Goal: Information Seeking & Learning: Learn about a topic

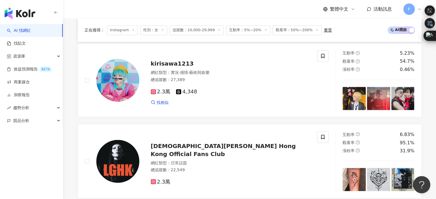
scroll to position [1134, 0]
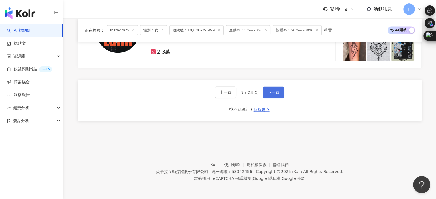
click at [274, 94] on span "下一頁" at bounding box center [274, 92] width 12 height 5
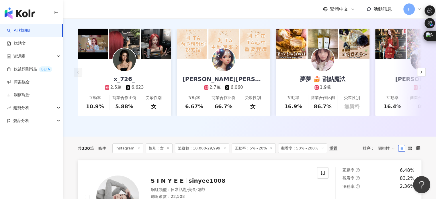
scroll to position [143, 0]
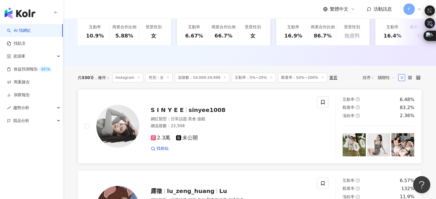
drag, startPoint x: 208, startPoint y: 115, endPoint x: 286, endPoint y: 108, distance: 78.0
click at [286, 108] on div "S I N Y E E sinyee1008 網紅類型 ： 日常話題 · 美食 · 遊戲 總追蹤數 ： 22,508 2.3萬 未公開 找相似" at bounding box center [224, 127] width 171 height 50
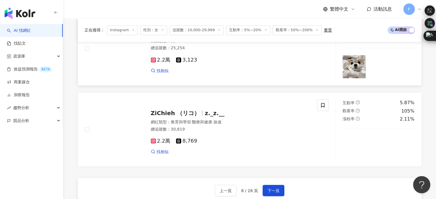
scroll to position [1061, 0]
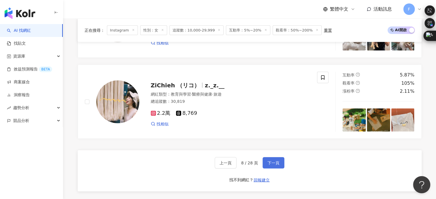
click at [279, 163] on button "下一頁" at bounding box center [274, 162] width 22 height 11
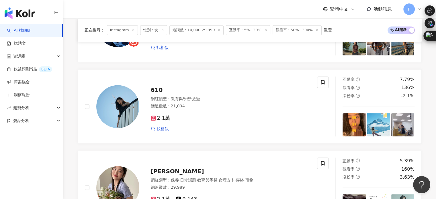
scroll to position [1032, 0]
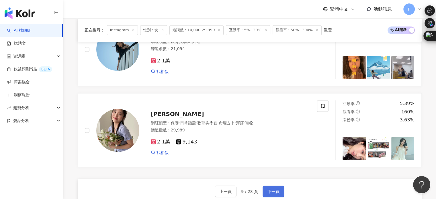
click at [282, 192] on button "下一頁" at bounding box center [274, 191] width 22 height 11
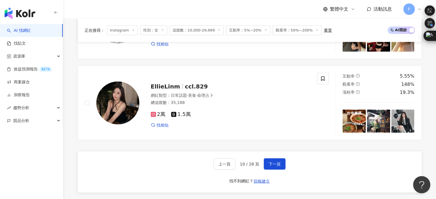
scroll to position [1061, 0]
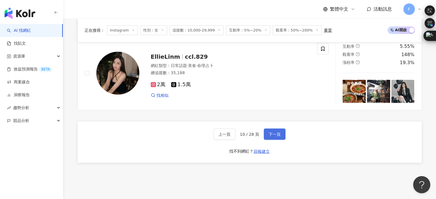
click at [265, 139] on button "下一頁" at bounding box center [275, 133] width 22 height 11
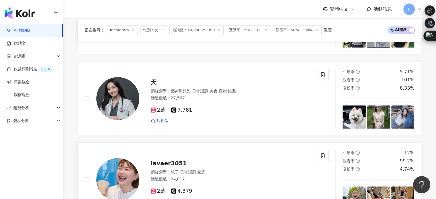
scroll to position [401, 0]
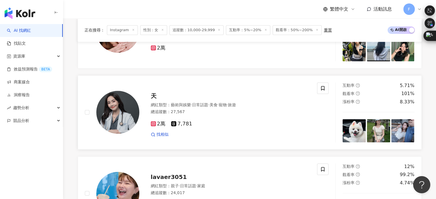
drag, startPoint x: 156, startPoint y: 103, endPoint x: 151, endPoint y: 97, distance: 7.7
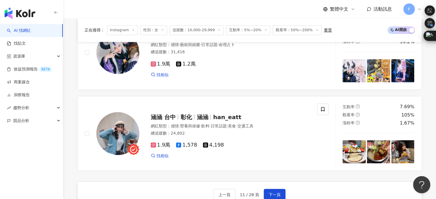
scroll to position [1089, 0]
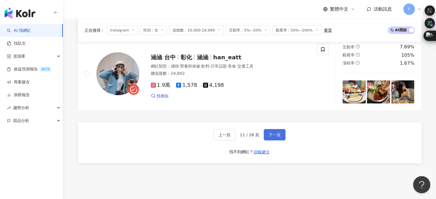
click at [273, 137] on span "下一頁" at bounding box center [275, 134] width 12 height 5
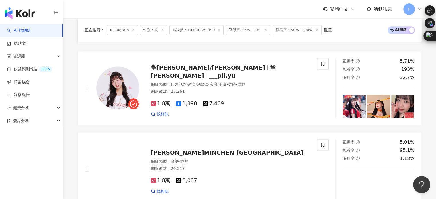
scroll to position [803, 0]
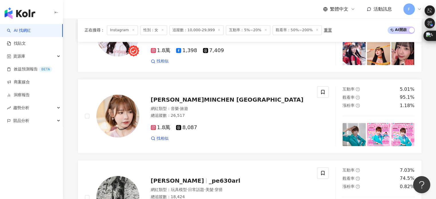
click at [34, 130] on div "AI 找網紅 找貼文 資源庫 效益預測報告 BETA 商案媒合 洞察報告 趨勢分析 競品分析" at bounding box center [31, 111] width 63 height 175
drag, startPoint x: 3, startPoint y: 198, endPoint x: 9, endPoint y: 190, distance: 9.5
click at [3, 198] on div "AI 找網紅 找貼文 資源庫 效益預測報告 BETA 商案媒合 洞察報告 趨勢分析 競品分析" at bounding box center [31, 111] width 63 height 175
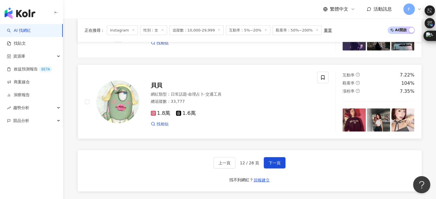
scroll to position [1061, 0]
click at [273, 164] on span "下一頁" at bounding box center [275, 163] width 12 height 5
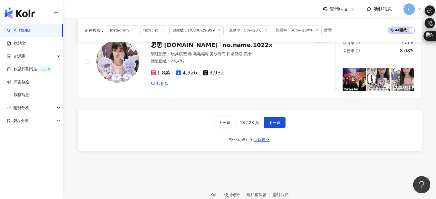
scroll to position [1134, 0]
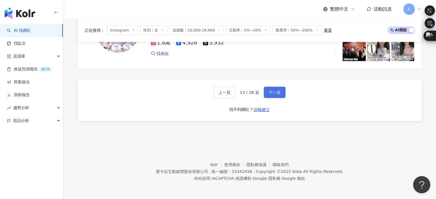
click at [270, 96] on button "下一頁" at bounding box center [275, 92] width 22 height 11
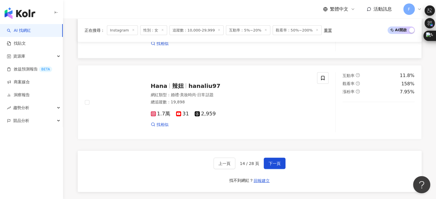
scroll to position [1061, 0]
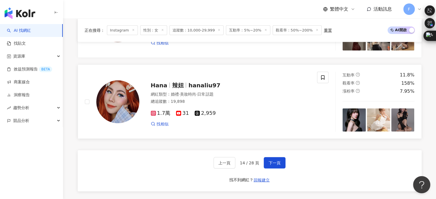
drag, startPoint x: 208, startPoint y: 90, endPoint x: 228, endPoint y: 83, distance: 20.5
click at [228, 83] on div "Hana 辣妞 hanaliu97 網紅類型 ： 婚禮 · 美妝時尚 · 日常話題 總追蹤數 ： 19,898 1.7萬 31 2,959 找相似" at bounding box center [224, 102] width 171 height 50
click at [266, 162] on button "下一頁" at bounding box center [275, 162] width 22 height 11
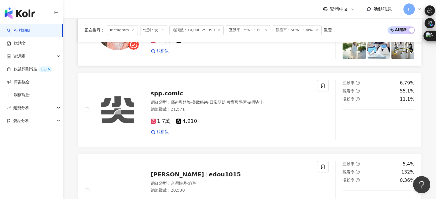
scroll to position [401, 0]
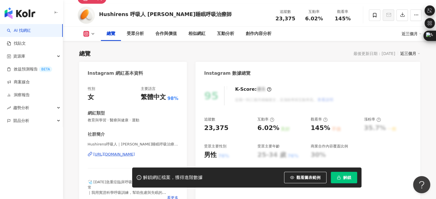
scroll to position [80, 0]
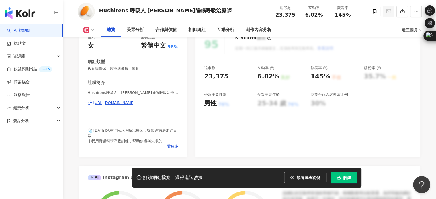
click at [135, 102] on div "https://www.instagram.com/yrm_bnr/" at bounding box center [114, 102] width 42 height 5
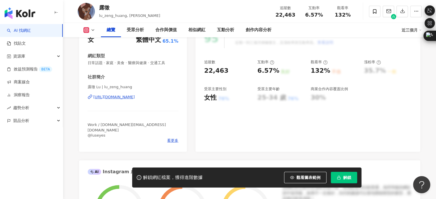
scroll to position [57, 0]
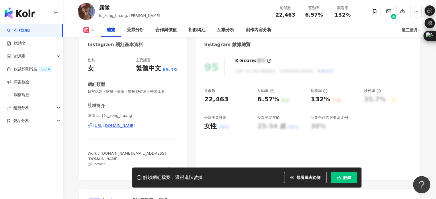
click at [135, 127] on div "https://www.instagram.com/lu_zeng_huang/" at bounding box center [114, 125] width 42 height 5
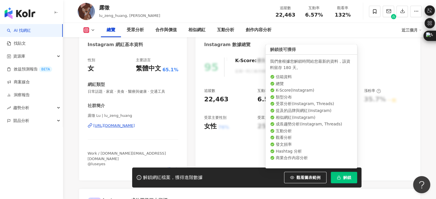
click at [339, 182] on button "解鎖" at bounding box center [344, 177] width 26 height 11
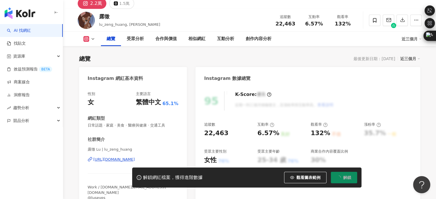
scroll to position [0, 0]
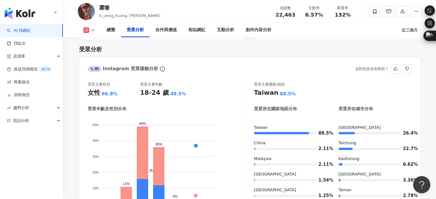
scroll to position [545, 0]
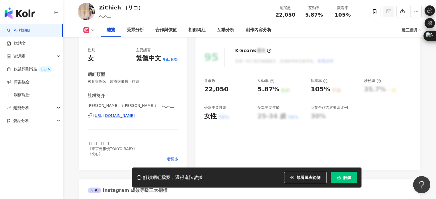
scroll to position [86, 0]
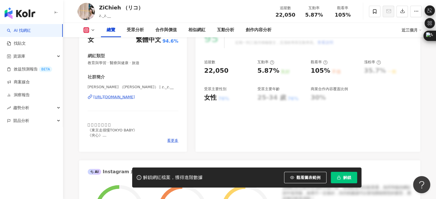
click at [116, 99] on div "https://www.instagram.com/z._z.__/" at bounding box center [114, 97] width 42 height 5
click at [333, 176] on button "解鎖" at bounding box center [344, 177] width 26 height 11
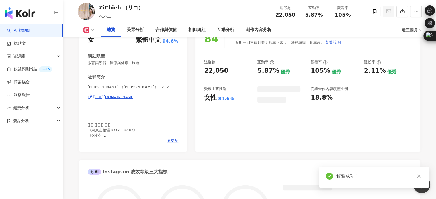
click at [21, 170] on div "AI 找網紅 找貼文 資源庫 效益預測報告 BETA 商案媒合 洞察報告 趨勢分析 競品分析" at bounding box center [31, 111] width 63 height 175
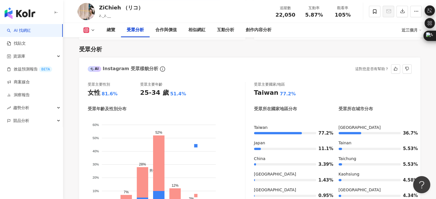
scroll to position [545, 0]
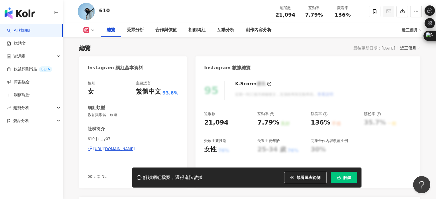
scroll to position [29, 0]
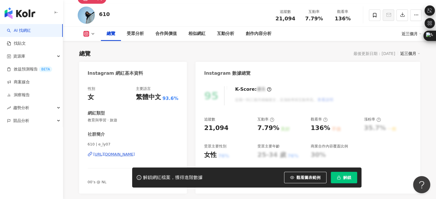
click at [135, 152] on div "[URL][DOMAIN_NAME]" at bounding box center [114, 154] width 42 height 5
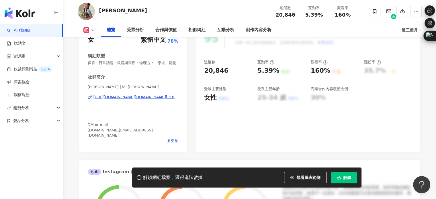
scroll to position [57, 0]
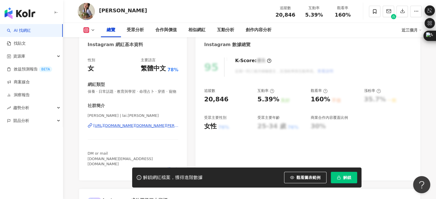
click at [146, 128] on div "[URL][DOMAIN_NAME][DOMAIN_NAME][PERSON_NAME]" at bounding box center [135, 125] width 85 height 5
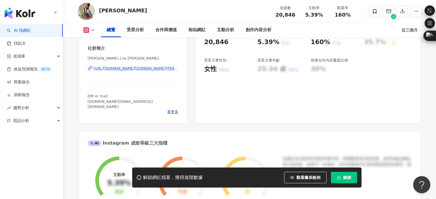
scroll to position [29, 0]
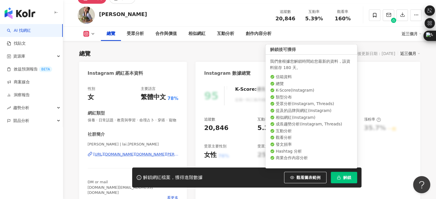
click at [339, 176] on icon "button" at bounding box center [339, 176] width 2 height 1
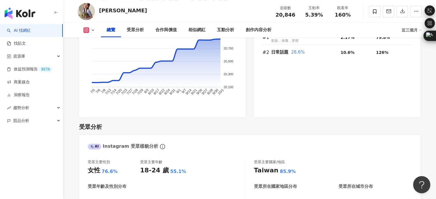
scroll to position [401, 0]
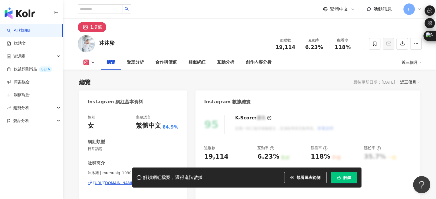
click at [135, 181] on div "[URL][DOMAIN_NAME]" at bounding box center [114, 183] width 42 height 5
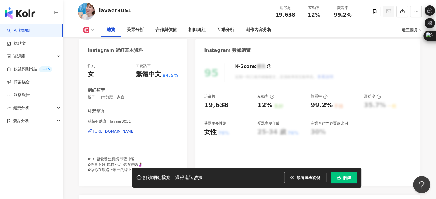
scroll to position [86, 0]
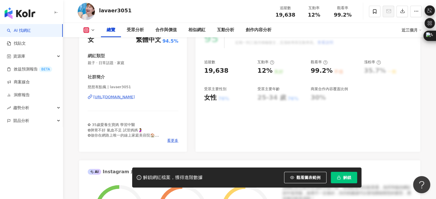
click at [134, 100] on div "慈慈有點瘋 | lavaer3051 https://www.instagram.com/lavaer3051/" at bounding box center [133, 102] width 91 height 34
click at [134, 99] on div "https://www.instagram.com/lavaer3051/" at bounding box center [114, 97] width 42 height 5
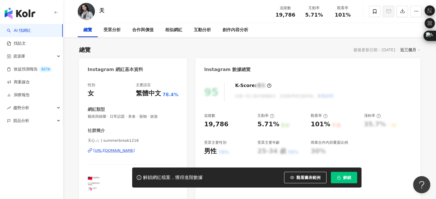
scroll to position [57, 0]
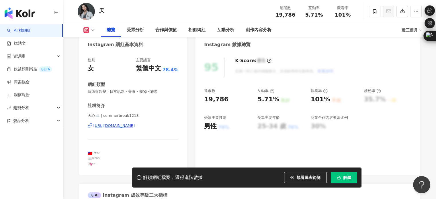
click at [135, 125] on div "https://www.instagram.com/summerbreak1218/" at bounding box center [114, 125] width 42 height 5
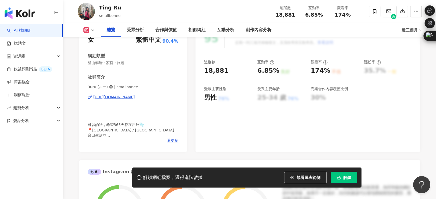
scroll to position [57, 0]
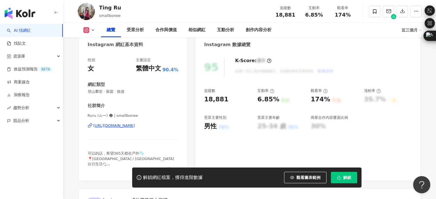
click at [135, 125] on div "https://www.instagram.com/smallbonee/" at bounding box center [114, 125] width 42 height 5
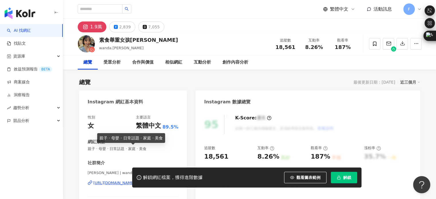
scroll to position [57, 0]
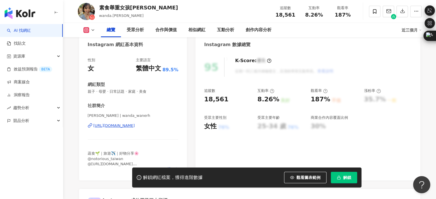
click at [135, 125] on div "[URL][DOMAIN_NAME]" at bounding box center [114, 125] width 42 height 5
click at [339, 180] on span "button" at bounding box center [339, 177] width 4 height 5
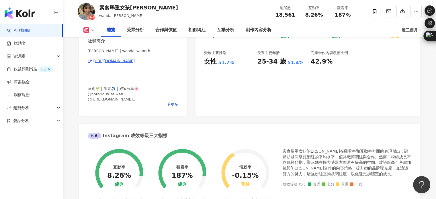
scroll to position [86, 0]
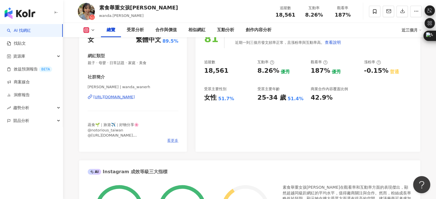
click at [172, 140] on span "看更多" at bounding box center [172, 140] width 11 height 5
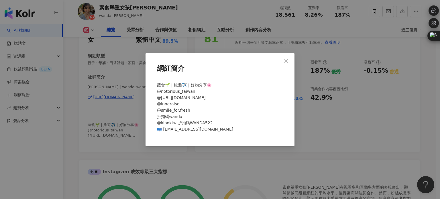
click at [117, 107] on div "網紅簡介 蔬食🌱｜旅遊✈️｜好物分享🌸 @notorious_taiwan @[URL][DOMAIN_NAME] @inneraise @smile_for…" at bounding box center [220, 99] width 440 height 199
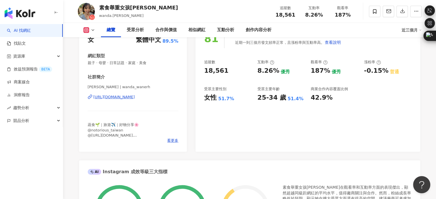
click at [135, 97] on div "https://www.instagram.com/wanda_wanerh/" at bounding box center [114, 97] width 42 height 5
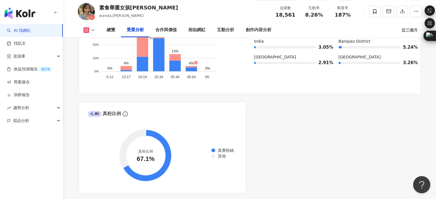
scroll to position [545, 0]
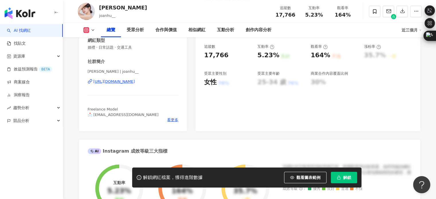
scroll to position [57, 0]
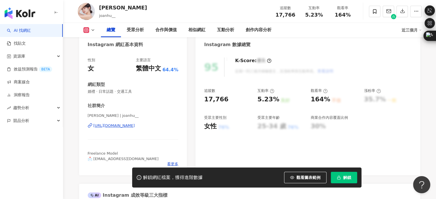
click at [135, 126] on div "https://www.instagram.com/joanhu__/" at bounding box center [114, 125] width 42 height 5
click at [115, 128] on div "https://www.instagram.com/joanhu__/" at bounding box center [114, 125] width 42 height 5
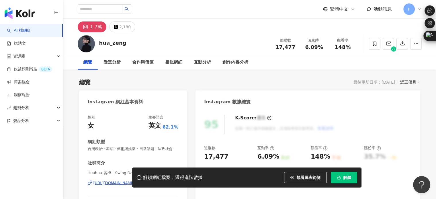
scroll to position [115, 0]
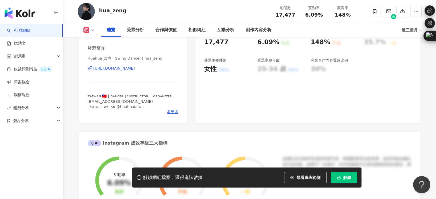
click at [135, 71] on div "https://www.instagram.com/hua_zeng/" at bounding box center [114, 68] width 42 height 5
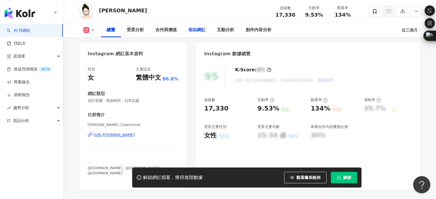
scroll to position [57, 0]
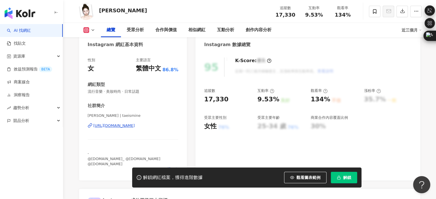
click at [128, 127] on div "[URL][DOMAIN_NAME]" at bounding box center [114, 125] width 42 height 5
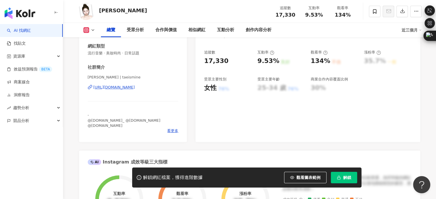
scroll to position [86, 0]
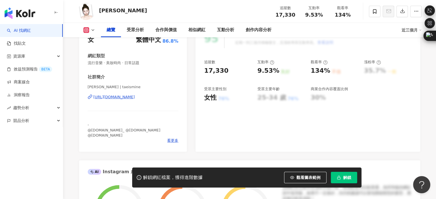
click at [135, 99] on div "https://www.instagram.com/taeismine/" at bounding box center [114, 97] width 42 height 5
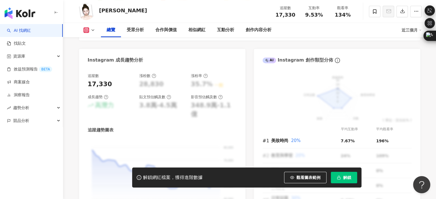
scroll to position [172, 0]
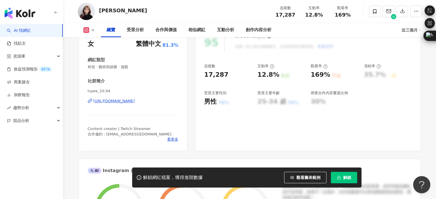
scroll to position [86, 0]
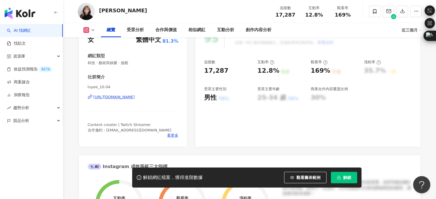
click at [133, 98] on div "https://www.instagram.com/luyee_10.04/" at bounding box center [114, 97] width 42 height 5
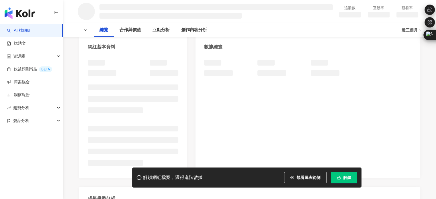
scroll to position [57, 0]
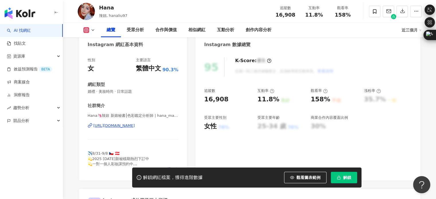
click at [135, 125] on div "https://www.instagram.com/hana_makeup_studio/" at bounding box center [114, 125] width 42 height 5
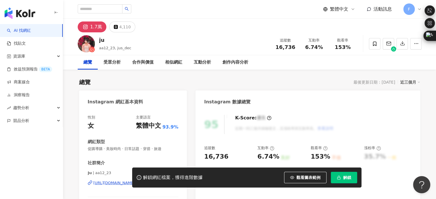
click at [135, 181] on div "[URL][DOMAIN_NAME]" at bounding box center [114, 183] width 42 height 5
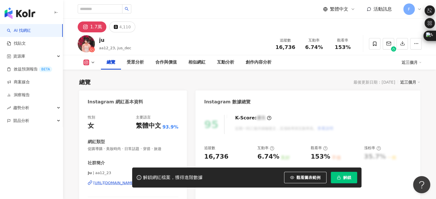
scroll to position [57, 0]
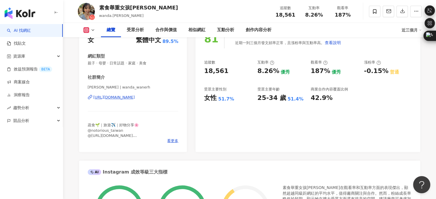
scroll to position [86, 0]
click at [171, 141] on span "看更多" at bounding box center [172, 140] width 11 height 5
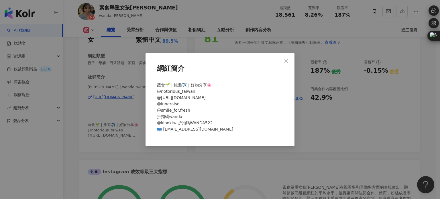
click at [218, 151] on div "網紅簡介 蔬食🌱｜旅遊✈️｜好物分享🌸 @notorious_taiwan @[URL][DOMAIN_NAME] @inneraise @smile_for…" at bounding box center [220, 99] width 440 height 199
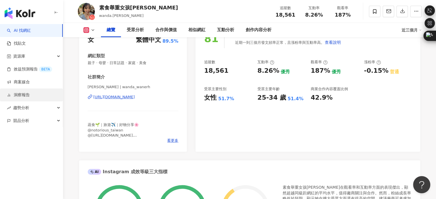
drag, startPoint x: 14, startPoint y: 168, endPoint x: 53, endPoint y: 92, distance: 85.5
click at [14, 168] on div "AI 找網紅 找貼文 資源庫 效益預測報告 BETA 商案媒合 洞察報告 趨勢分析 競品分析" at bounding box center [31, 111] width 63 height 175
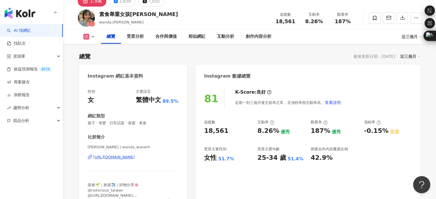
scroll to position [57, 0]
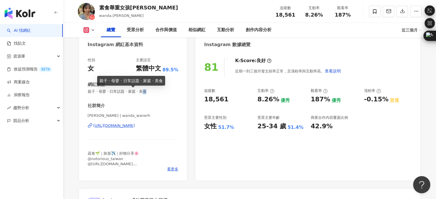
drag, startPoint x: 148, startPoint y: 93, endPoint x: 156, endPoint y: 93, distance: 7.7
click at [156, 93] on span "親子 · 母嬰 · 日常話題 · 家庭 · 美食" at bounding box center [133, 91] width 91 height 5
drag, startPoint x: 145, startPoint y: 90, endPoint x: 155, endPoint y: 91, distance: 10.1
click at [155, 91] on span "親子 · 母嬰 · 日常話題 · 家庭 · 美食" at bounding box center [133, 91] width 91 height 5
click at [174, 91] on span "親子 · 母嬰 · 日常話題 · 家庭 · 美食" at bounding box center [133, 91] width 91 height 5
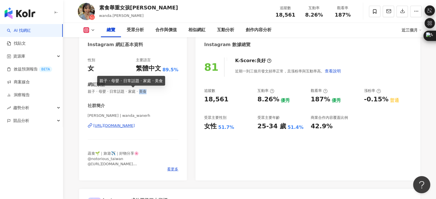
drag, startPoint x: 147, startPoint y: 93, endPoint x: 159, endPoint y: 93, distance: 12.9
click at [159, 93] on span "親子 · 母嬰 · 日常話題 · 家庭 · 美食" at bounding box center [133, 91] width 91 height 5
copy span "美食"
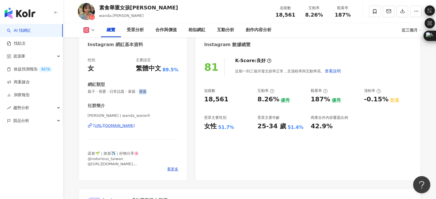
click at [124, 126] on div "[URL][DOMAIN_NAME]" at bounding box center [114, 125] width 42 height 5
